Goal: Information Seeking & Learning: Learn about a topic

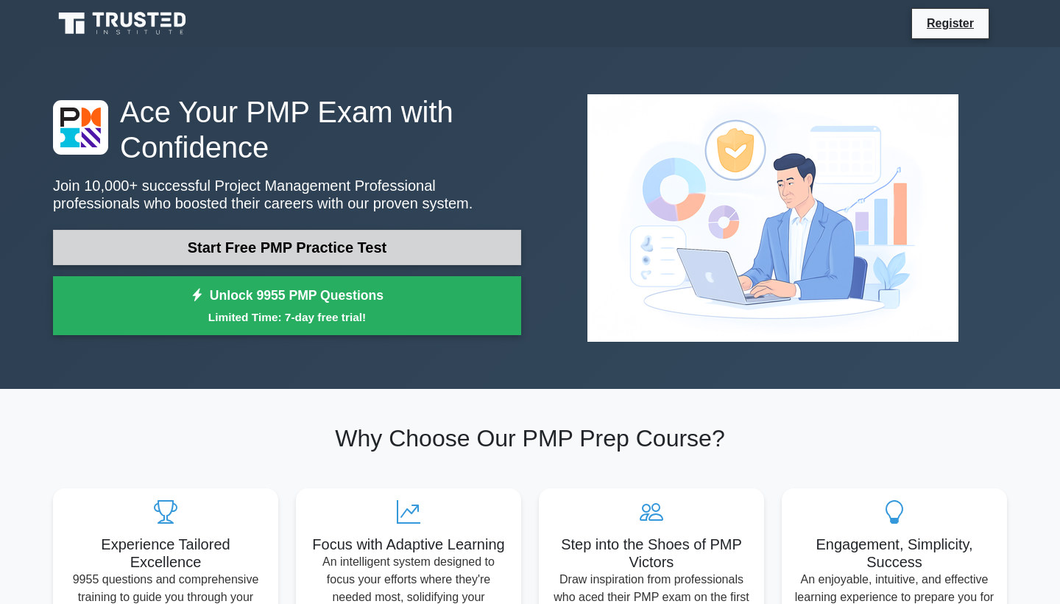
click at [272, 238] on link "Start Free PMP Practice Test" at bounding box center [287, 247] width 468 height 35
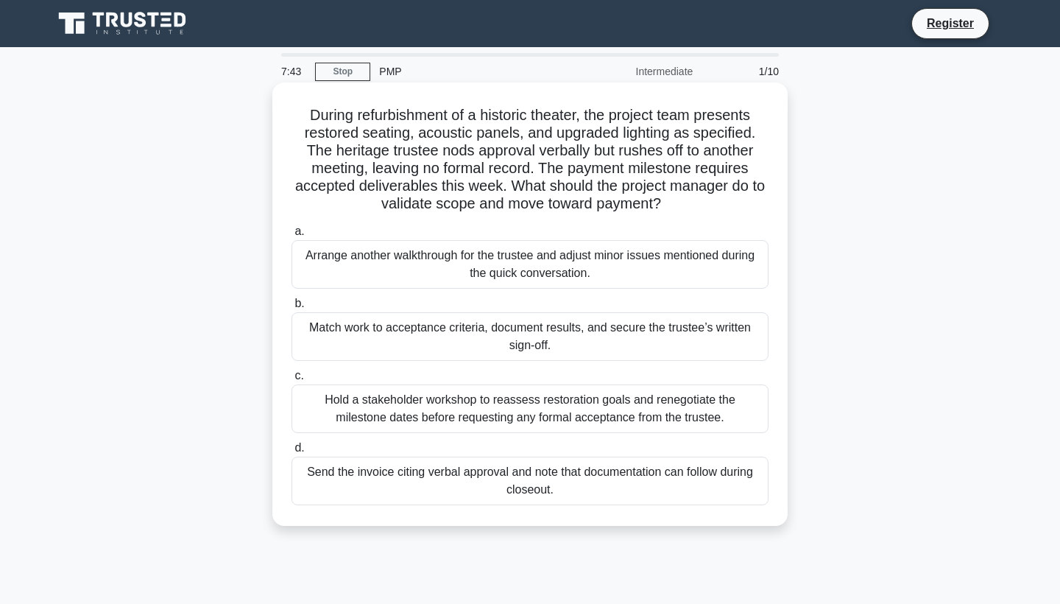
click at [358, 401] on div "Hold a stakeholder workshop to reassess restoration goals and renegotiate the m…" at bounding box center [529, 408] width 477 height 49
click at [291, 381] on input "c. Hold a stakeholder workshop to reassess restoration goals and renegotiate th…" at bounding box center [291, 376] width 0 height 10
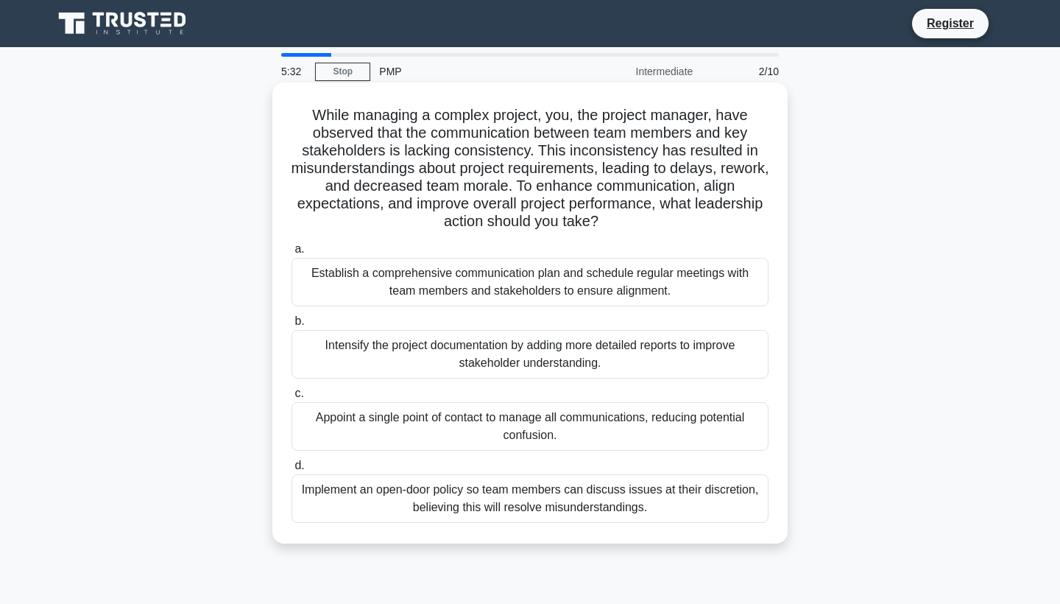
click at [499, 287] on div "Establish a comprehensive communication plan and schedule regular meetings with…" at bounding box center [529, 282] width 477 height 49
click at [291, 254] on input "a. Establish a comprehensive communication plan and schedule regular meetings w…" at bounding box center [291, 249] width 0 height 10
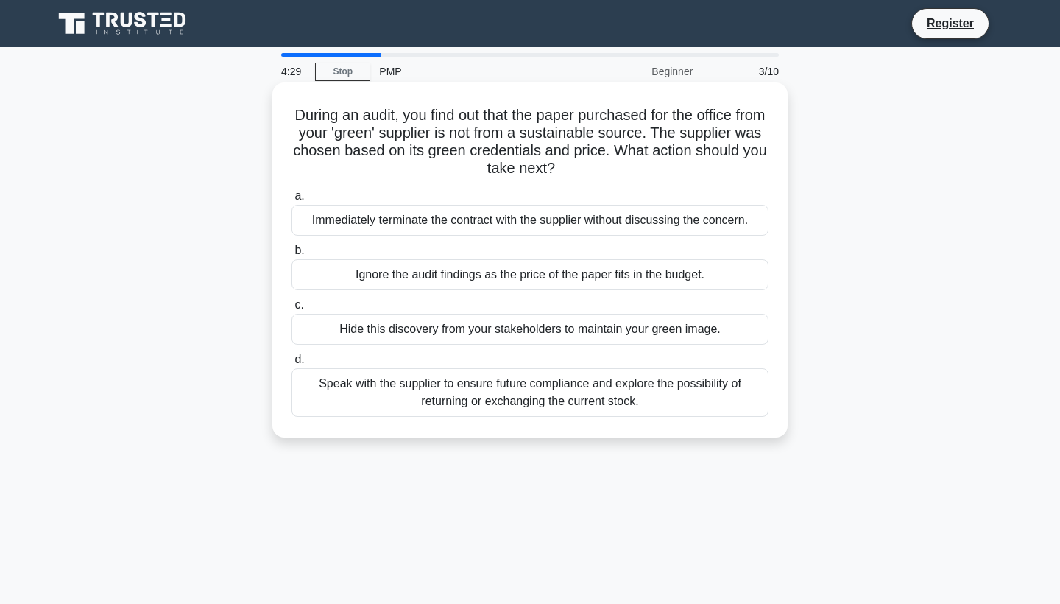
click at [479, 382] on div "Speak with the supplier to ensure future compliance and explore the possibility…" at bounding box center [529, 392] width 477 height 49
click at [291, 364] on input "d. Speak with the supplier to ensure future compliance and explore the possibil…" at bounding box center [291, 360] width 0 height 10
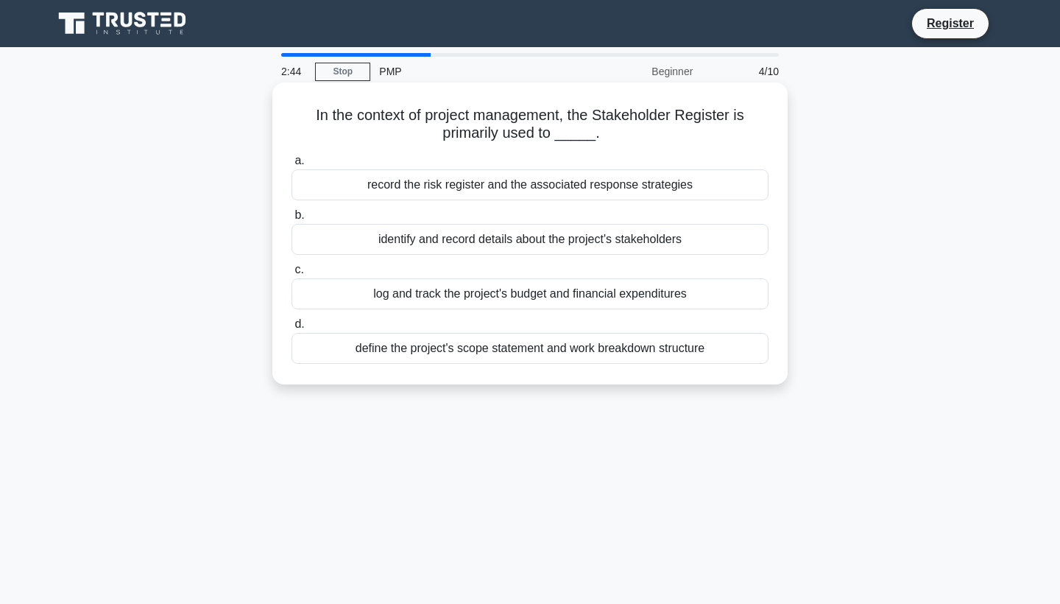
click at [638, 232] on div "identify and record details about the project's stakeholders" at bounding box center [529, 239] width 477 height 31
click at [291, 220] on input "b. identify and record details about the project's stakeholders" at bounding box center [291, 216] width 0 height 10
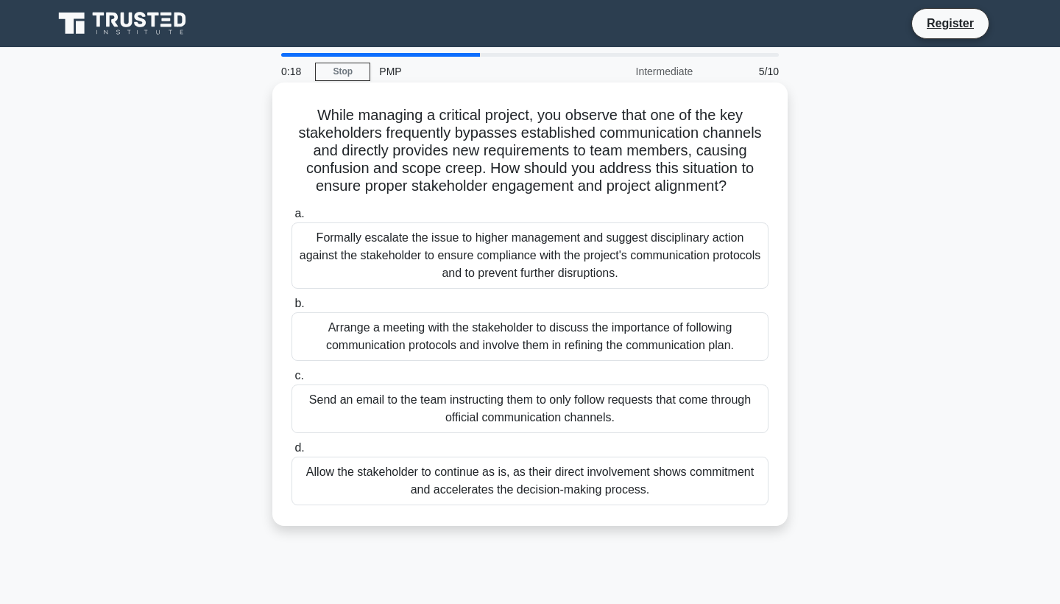
click at [410, 338] on div "Arrange a meeting with the stakeholder to discuss the importance of following c…" at bounding box center [529, 336] width 477 height 49
click at [291, 308] on input "b. Arrange a meeting with the stakeholder to discuss the importance of followin…" at bounding box center [291, 304] width 0 height 10
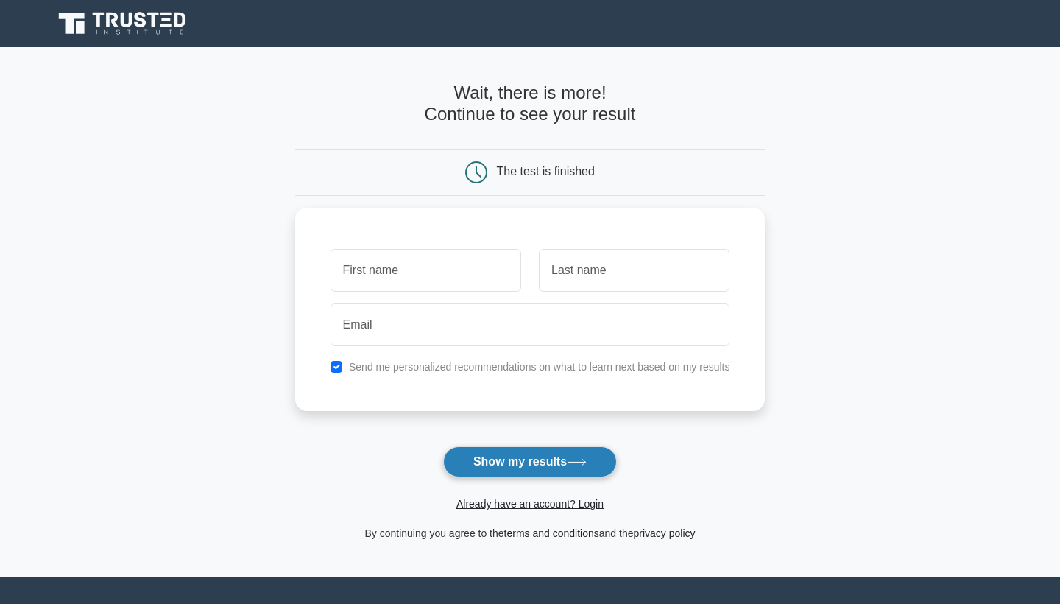
click at [487, 467] on button "Show my results" at bounding box center [530, 461] width 174 height 31
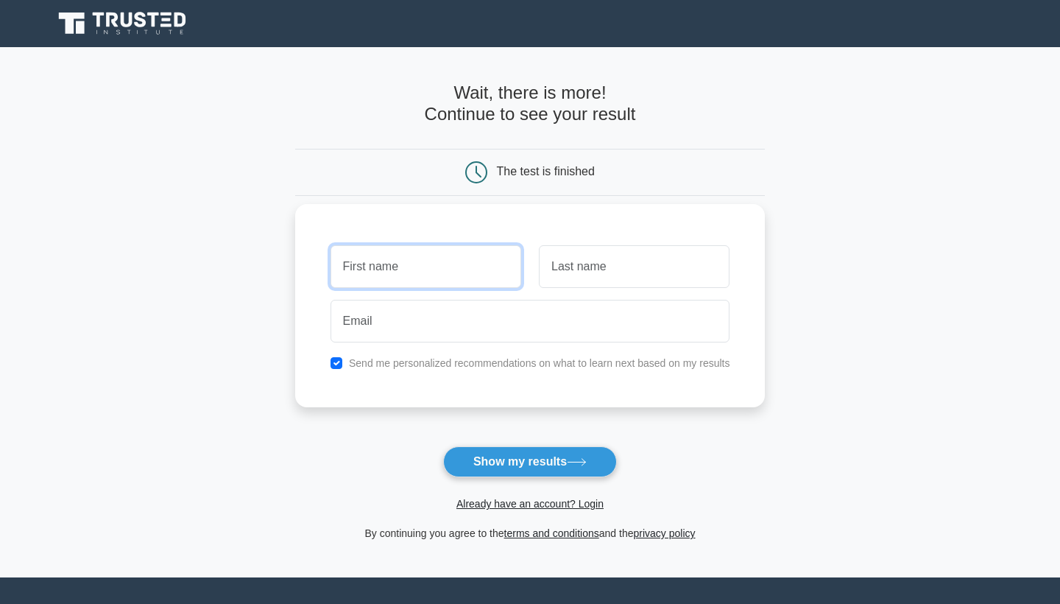
type input "b"
type input "gunel"
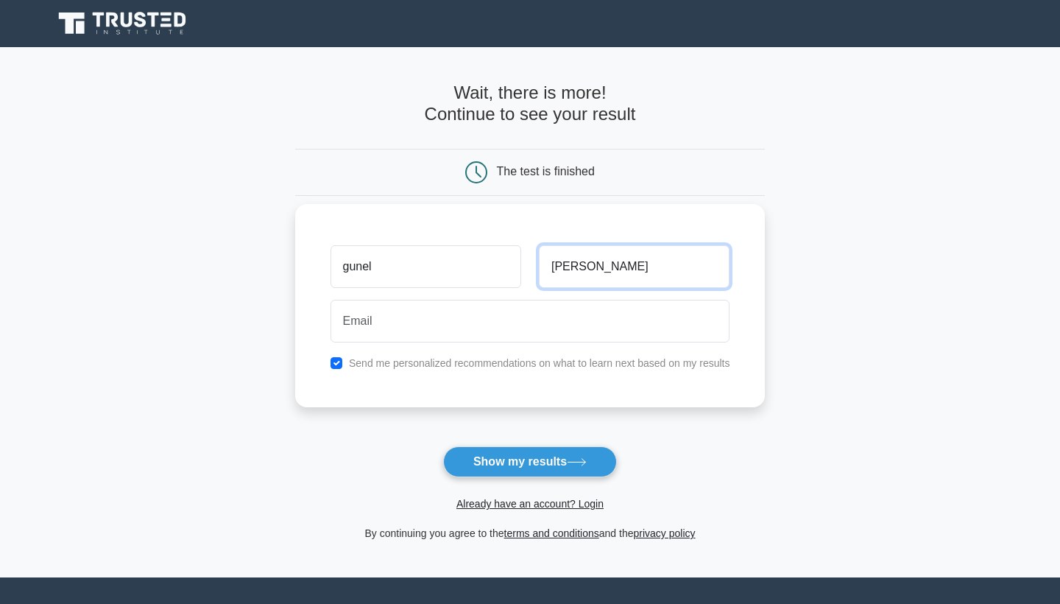
type input "jalilova"
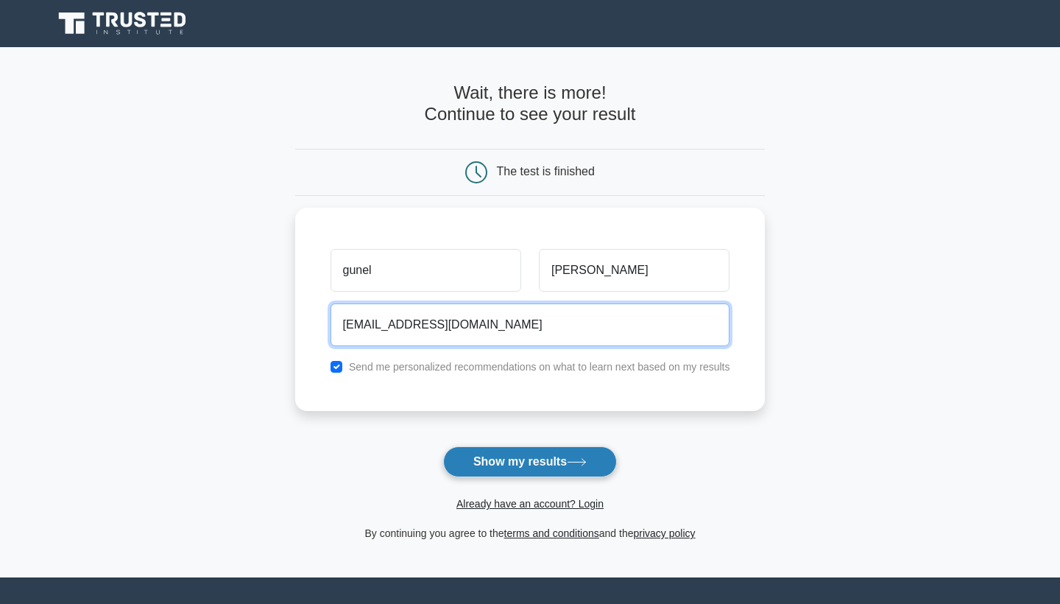
type input "jalilovagunel0108@gmail.com"
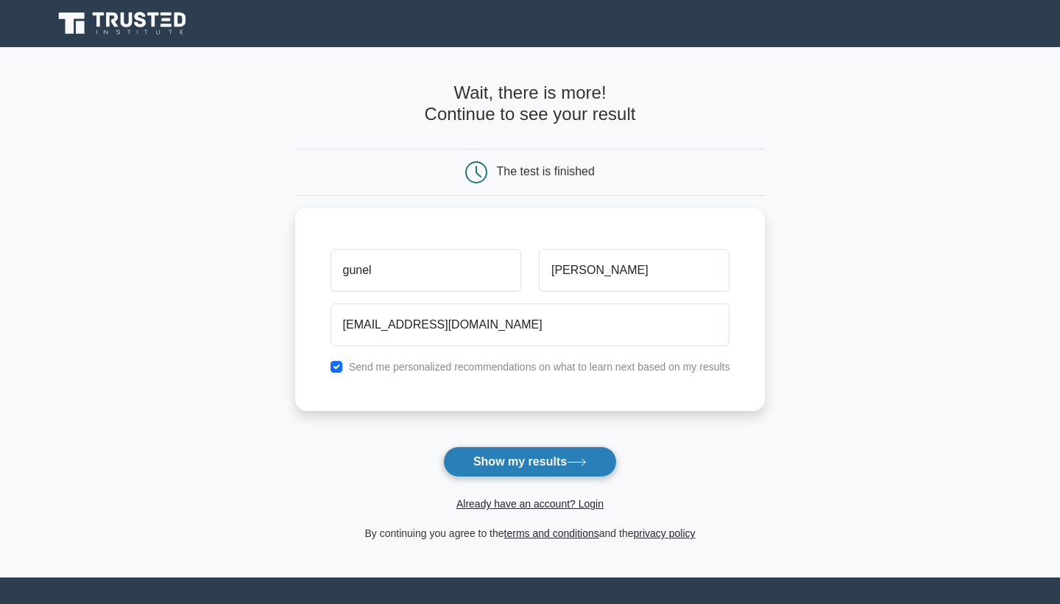
click at [587, 458] on icon at bounding box center [577, 462] width 20 height 8
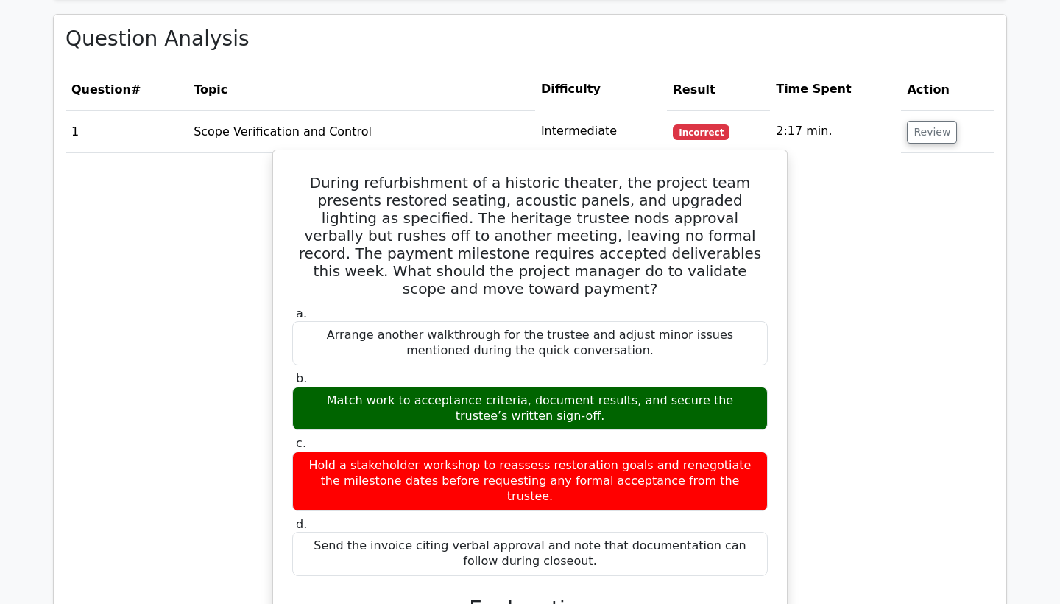
scroll to position [1117, 0]
